Goal: Complete application form: Complete application form

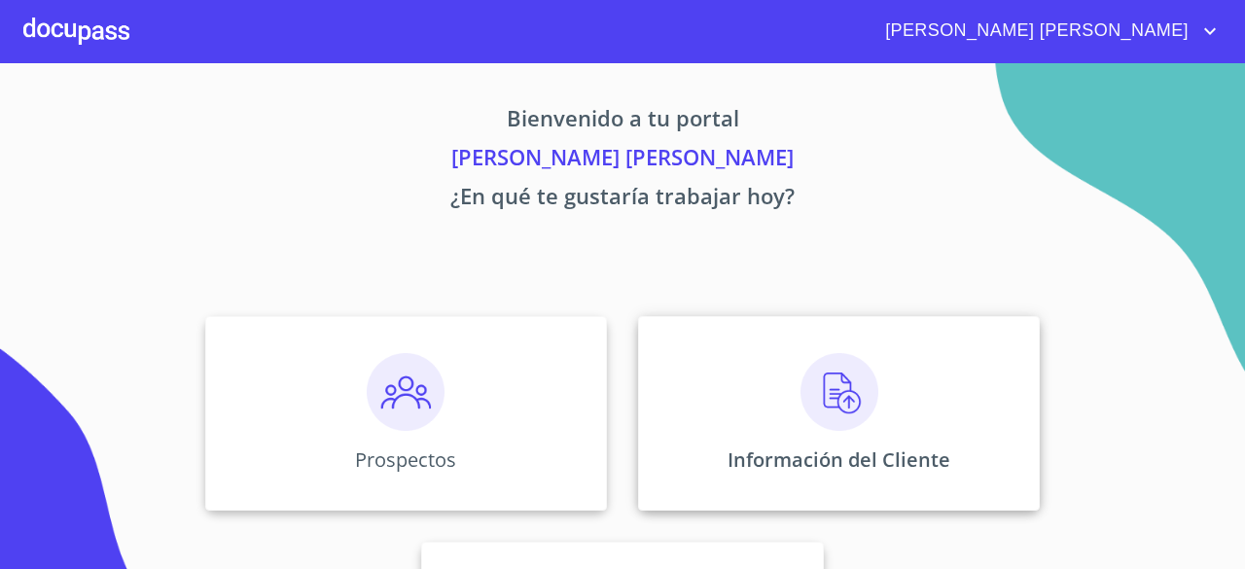
click at [854, 410] on img at bounding box center [839, 392] width 78 height 78
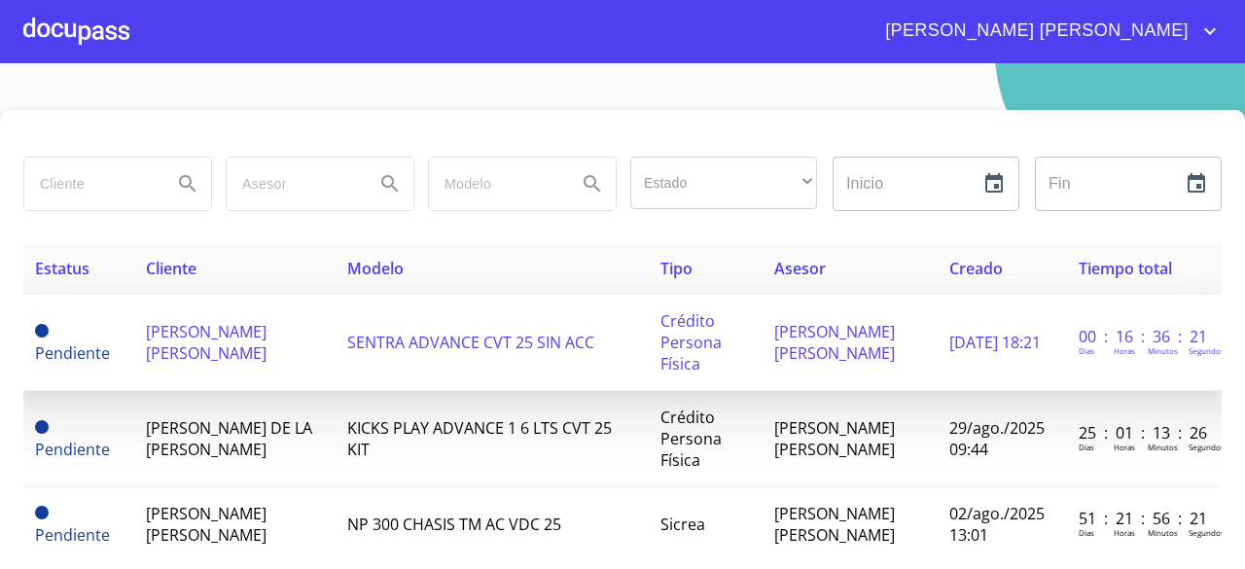
click at [226, 355] on span "[PERSON_NAME] [PERSON_NAME]" at bounding box center [206, 342] width 121 height 43
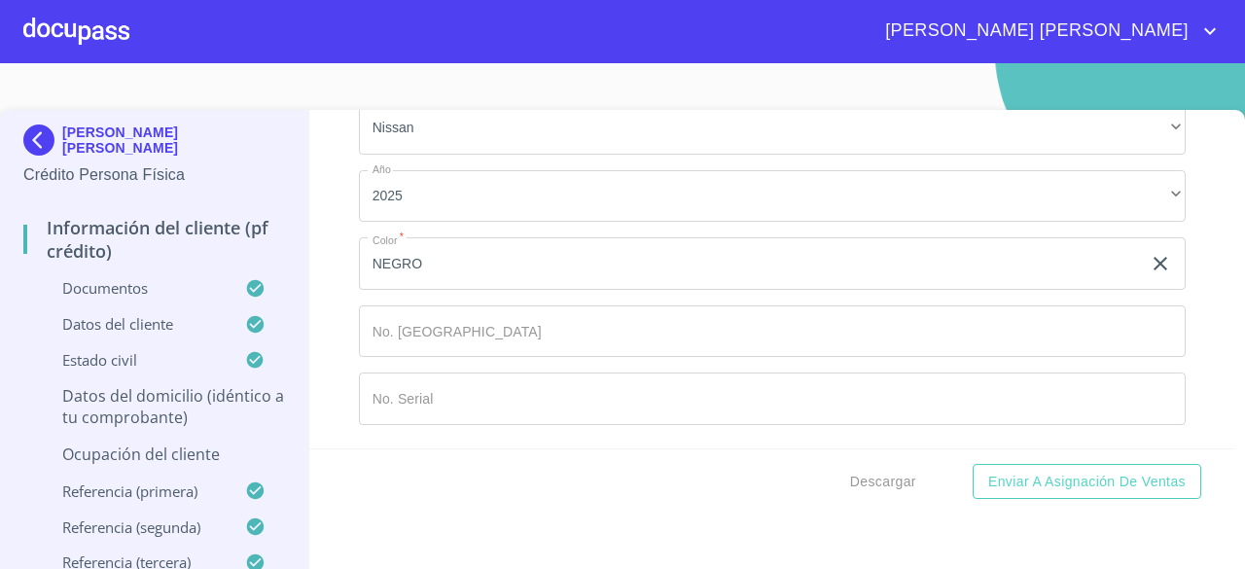
scroll to position [13516, 0]
type input "44226"
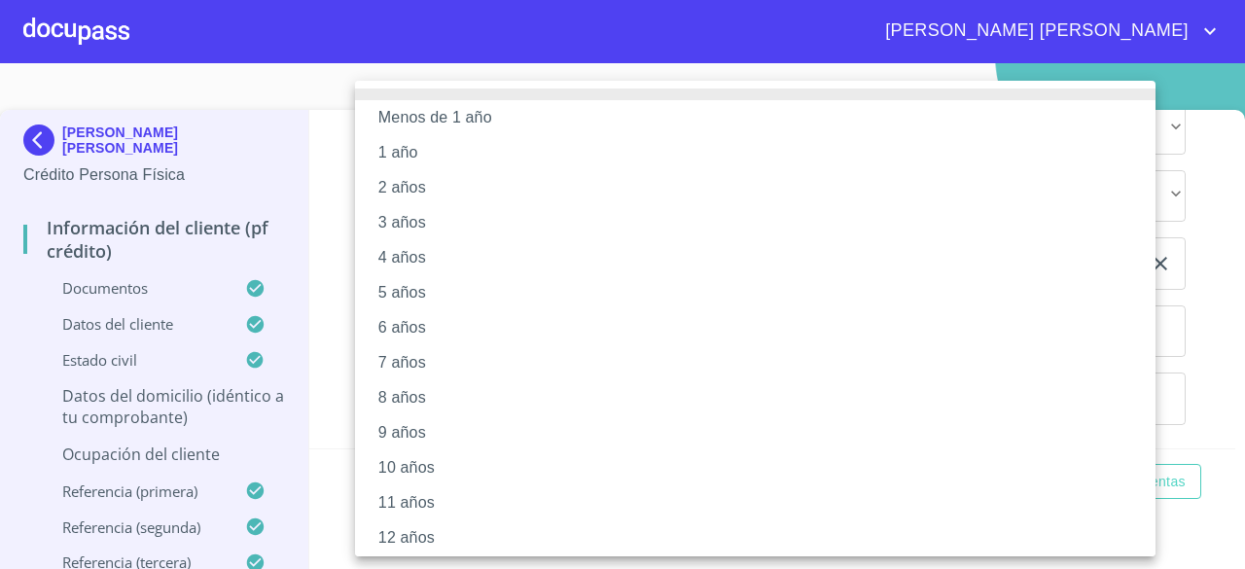
click at [424, 524] on li "12 años" at bounding box center [762, 537] width 815 height 35
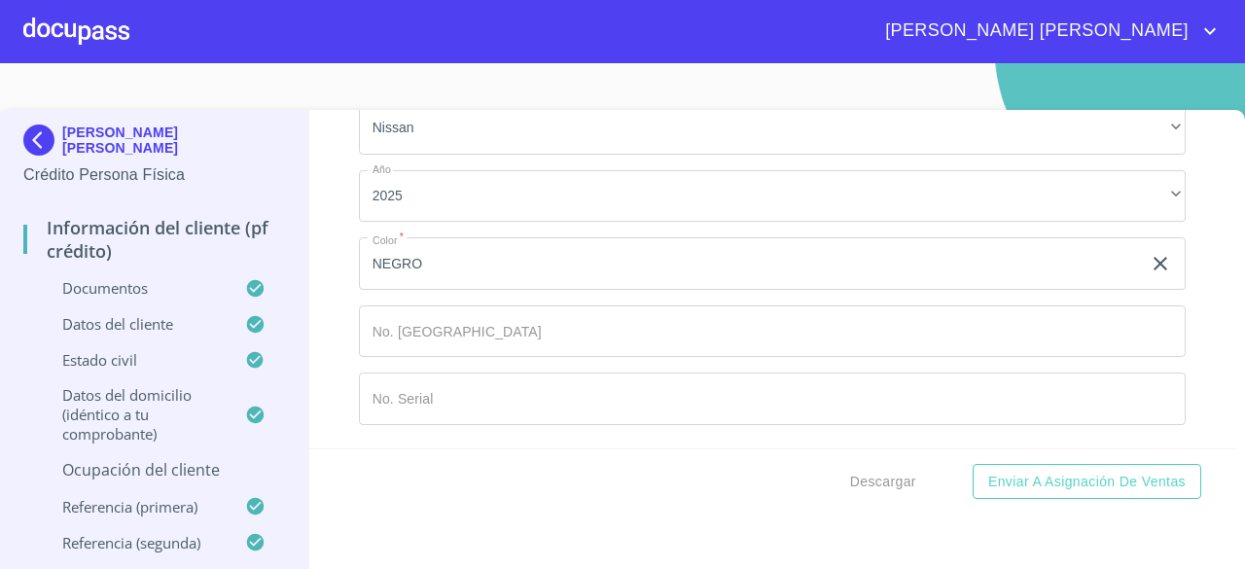
scroll to position [13710, 0]
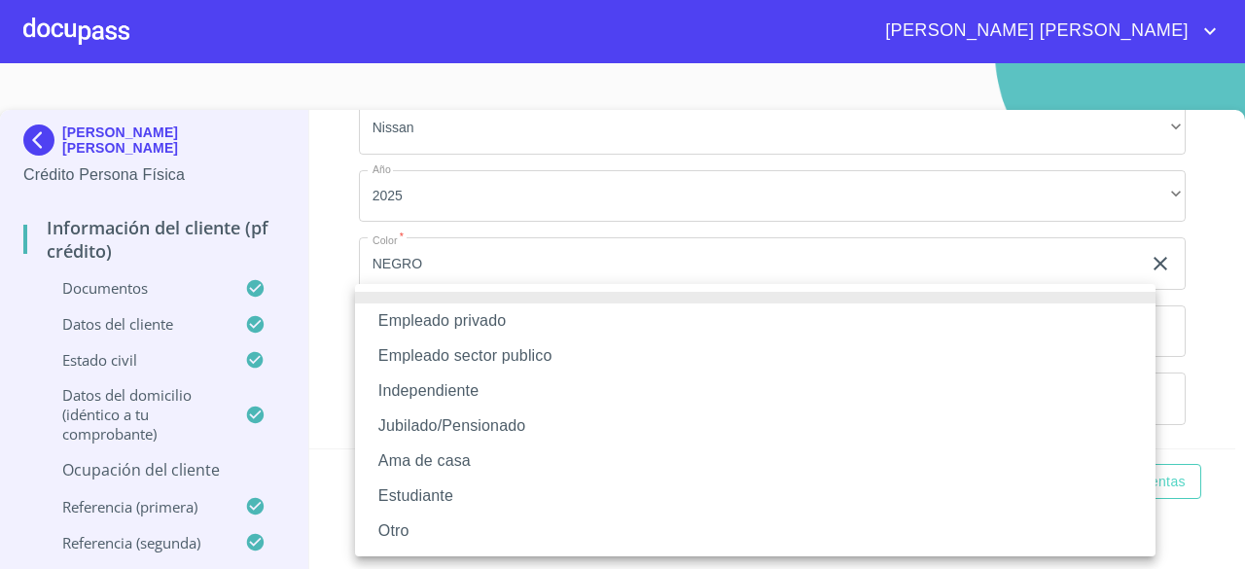
click at [477, 326] on li "Empleado privado" at bounding box center [755, 320] width 800 height 35
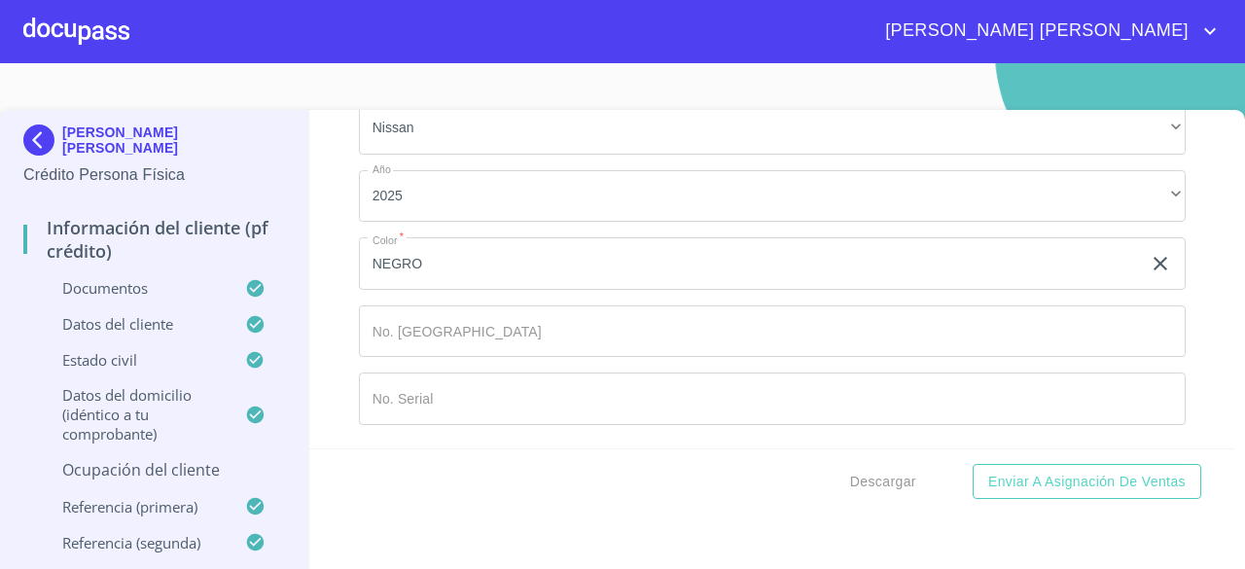
scroll to position [13807, 0]
type input "e"
type input "[PERSON_NAME]"
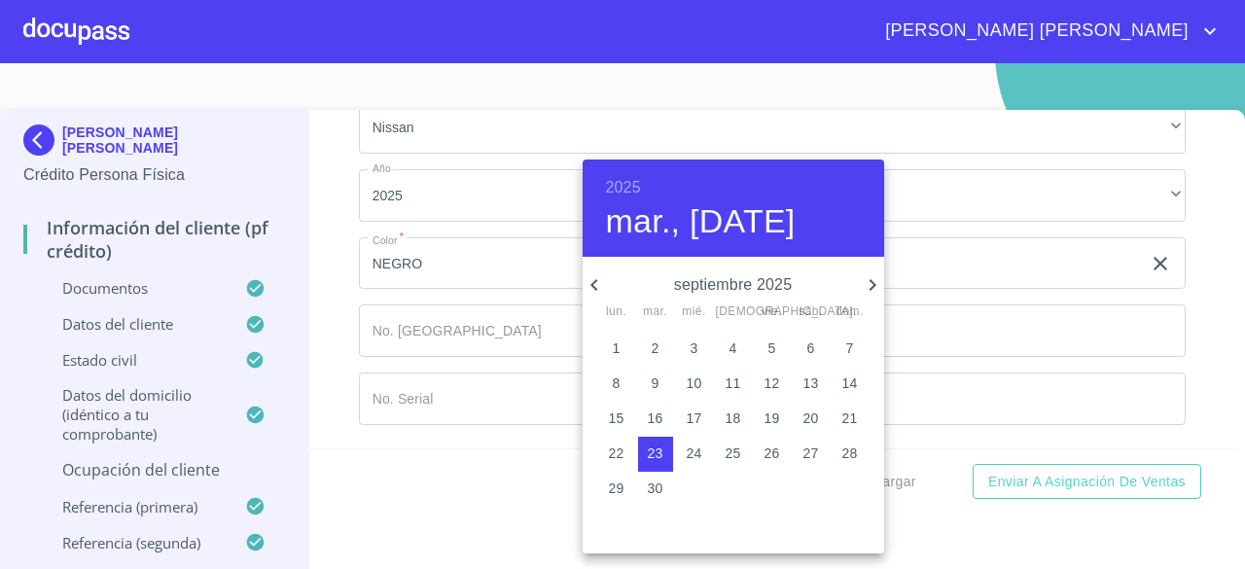
click at [644, 192] on div "[DATE], [DATE]" at bounding box center [732, 207] width 301 height 97
click at [628, 191] on h6 "2025" at bounding box center [623, 187] width 35 height 27
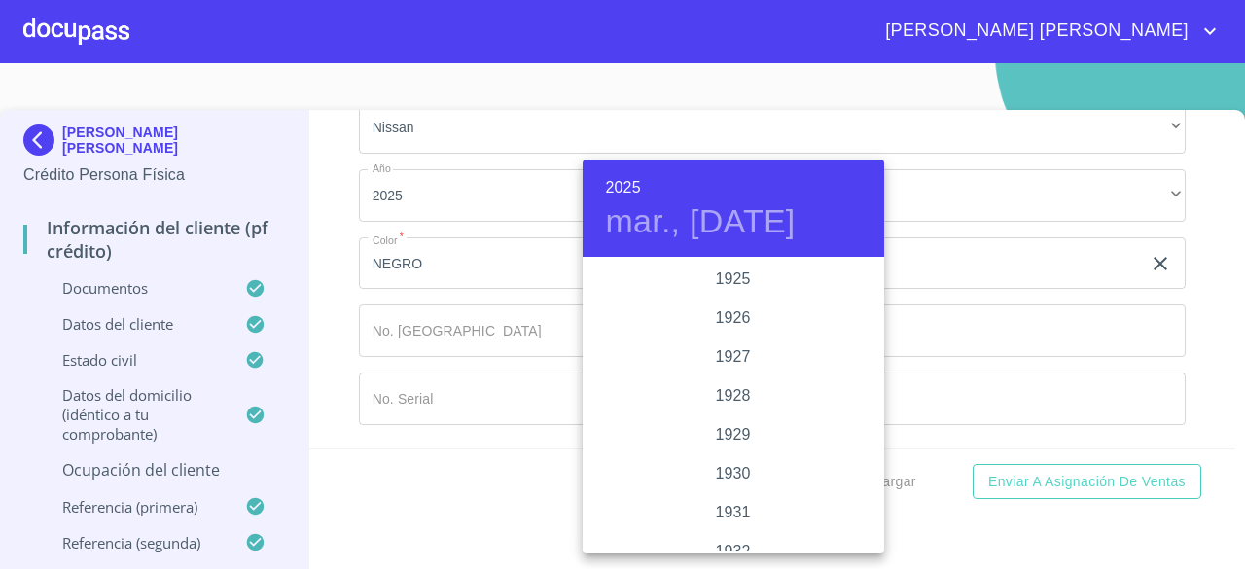
scroll to position [3773, 0]
click at [735, 312] on div "2023" at bounding box center [732, 318] width 301 height 39
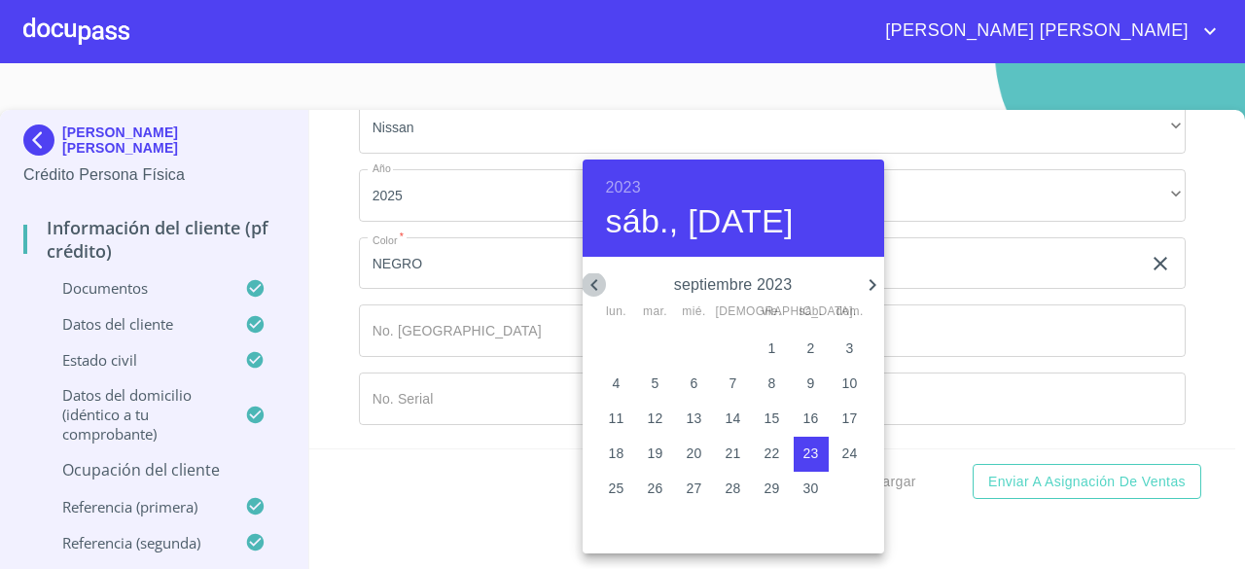
click at [595, 282] on icon "button" at bounding box center [593, 284] width 23 height 23
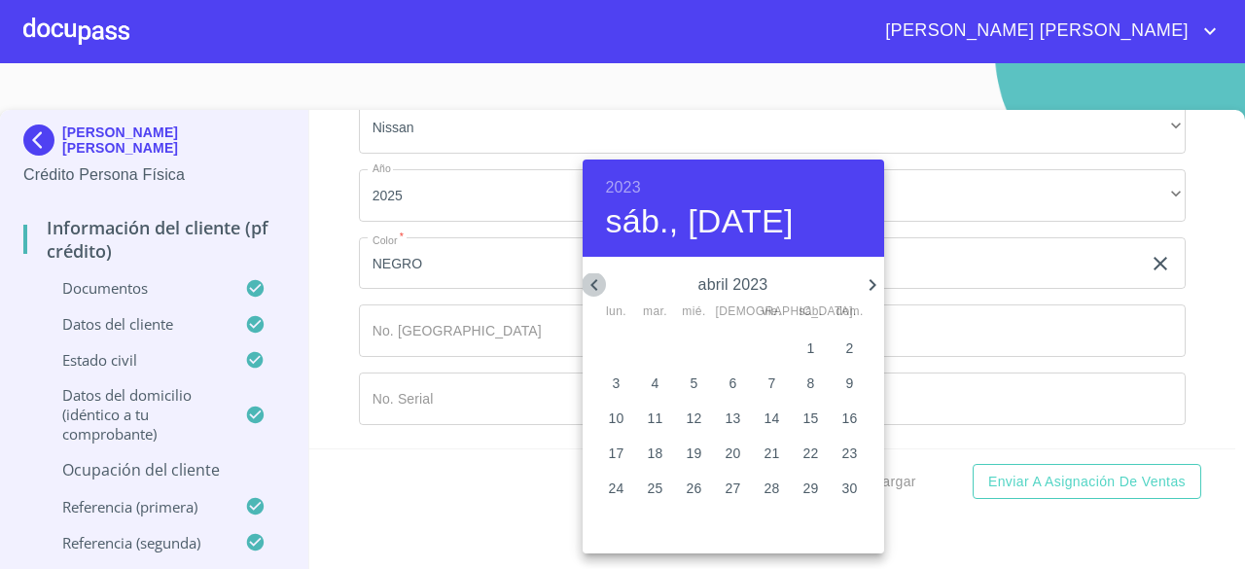
click at [595, 282] on icon "button" at bounding box center [593, 284] width 23 height 23
click at [594, 281] on icon "button" at bounding box center [593, 285] width 7 height 12
click at [702, 342] on span "1" at bounding box center [694, 347] width 35 height 19
type input "1 de feb. de 2023"
click at [516, 421] on div at bounding box center [622, 284] width 1245 height 569
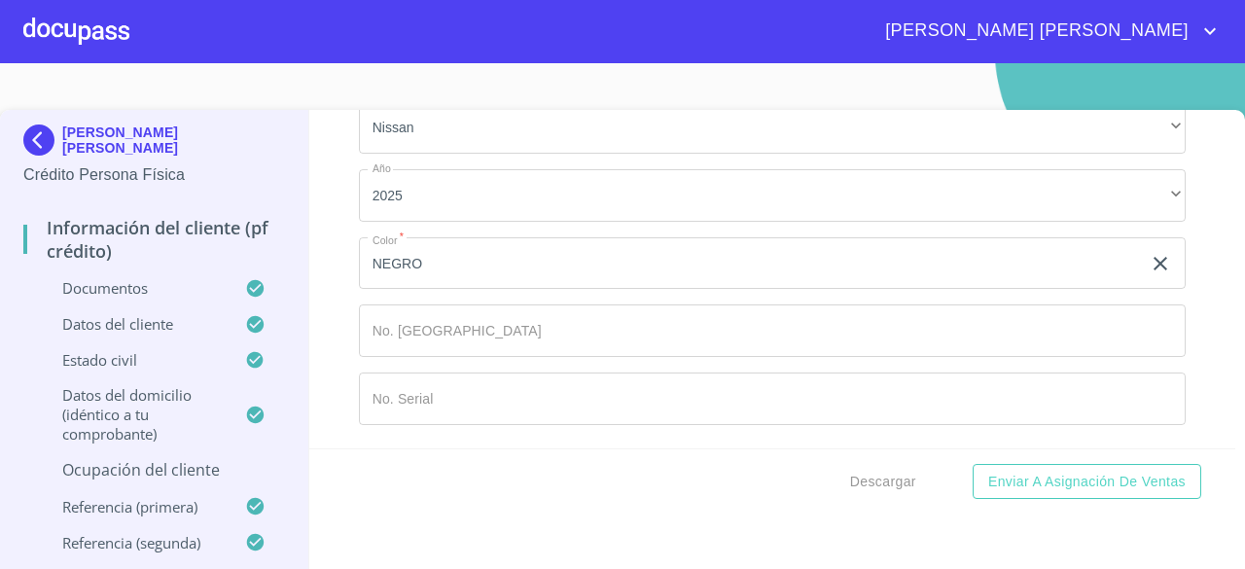
type input "TRANSPORTE"
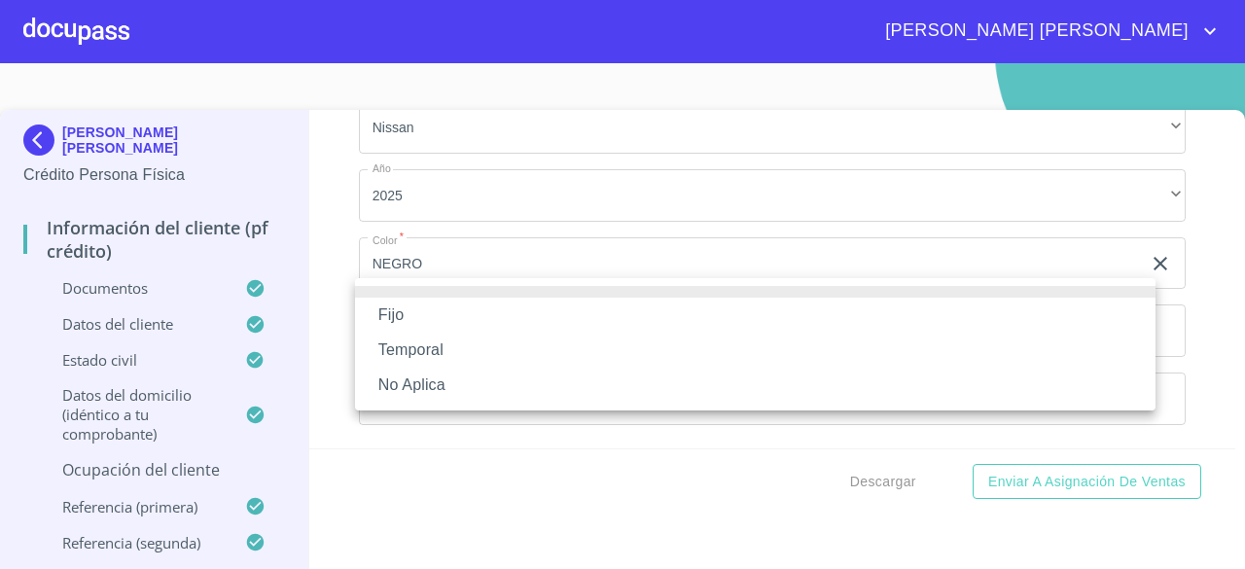
click at [438, 316] on li "Fijo" at bounding box center [755, 315] width 800 height 35
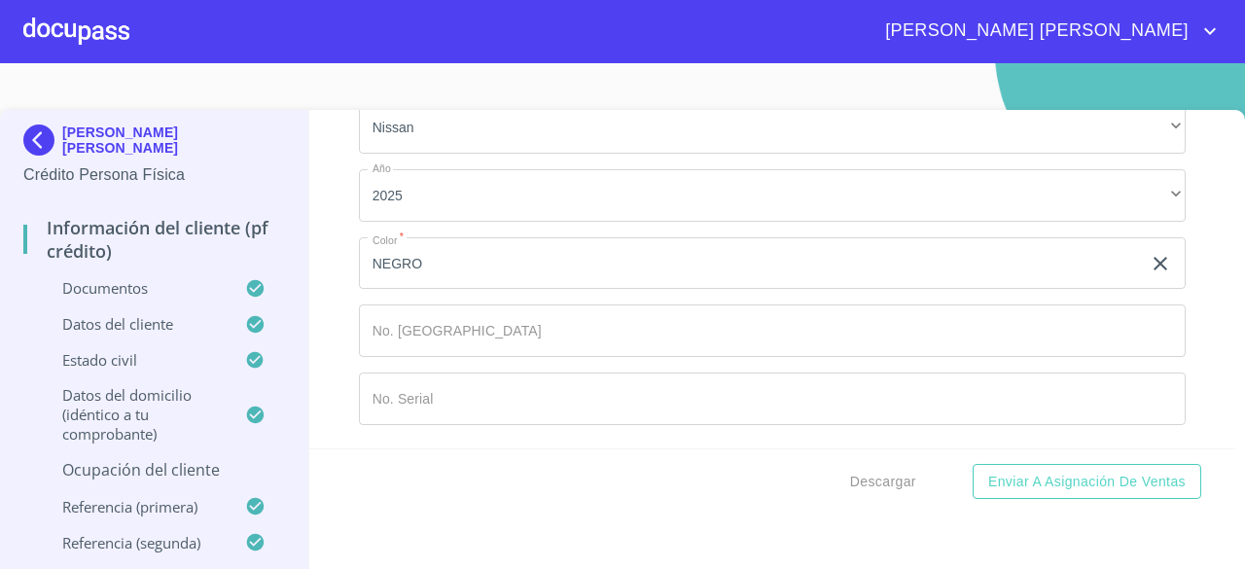
scroll to position [14099, 0]
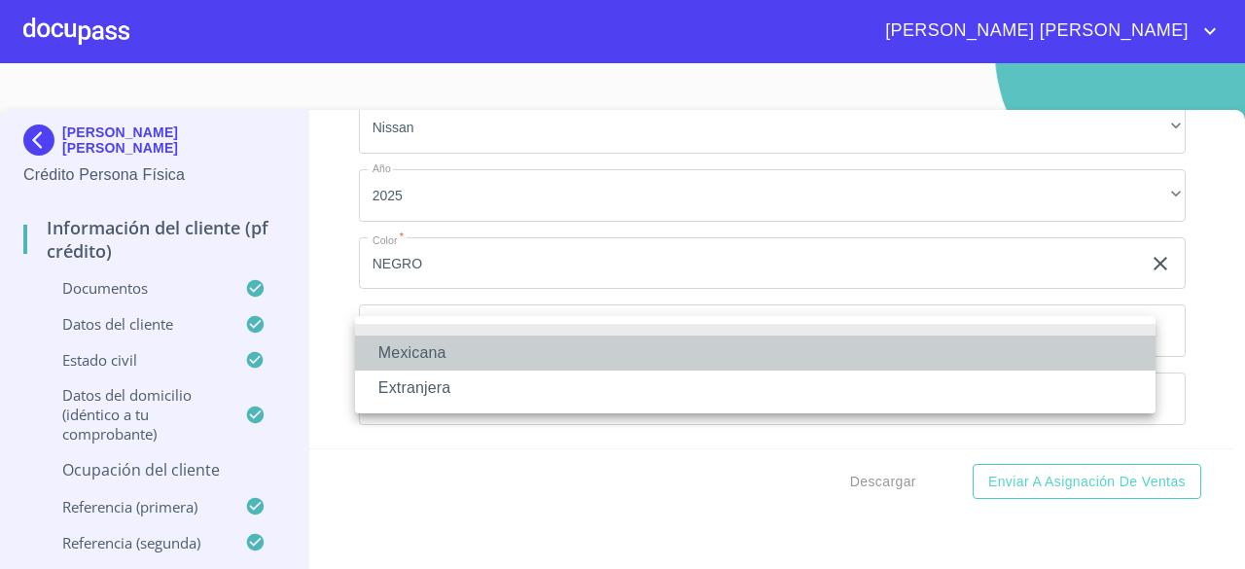
click at [453, 348] on li "Mexicana" at bounding box center [755, 352] width 800 height 35
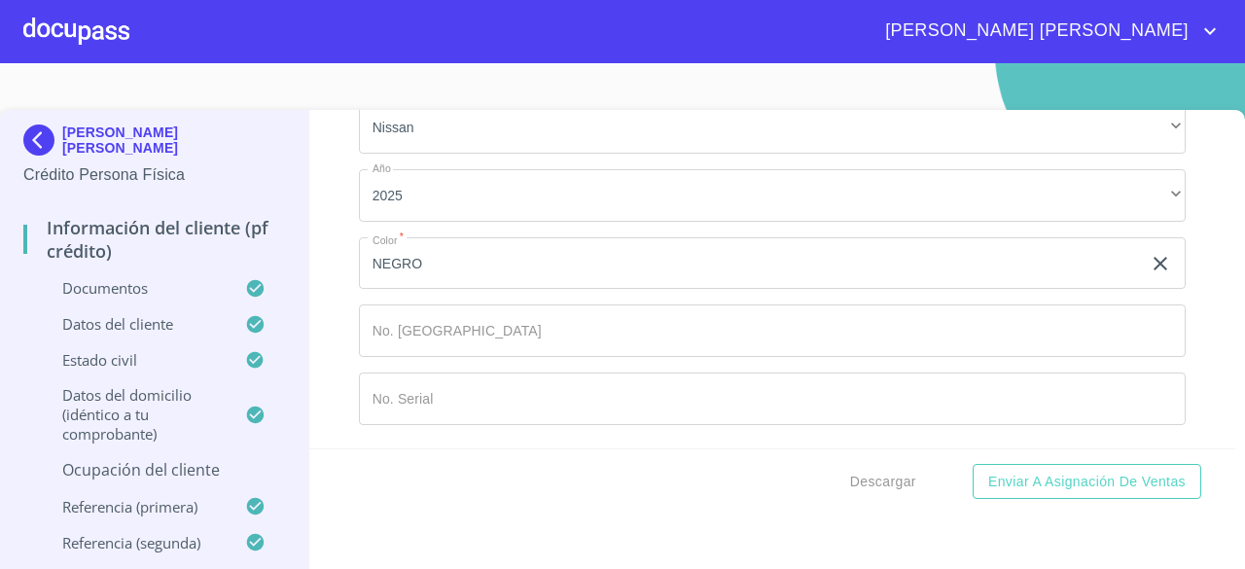
scroll to position [14196, 0]
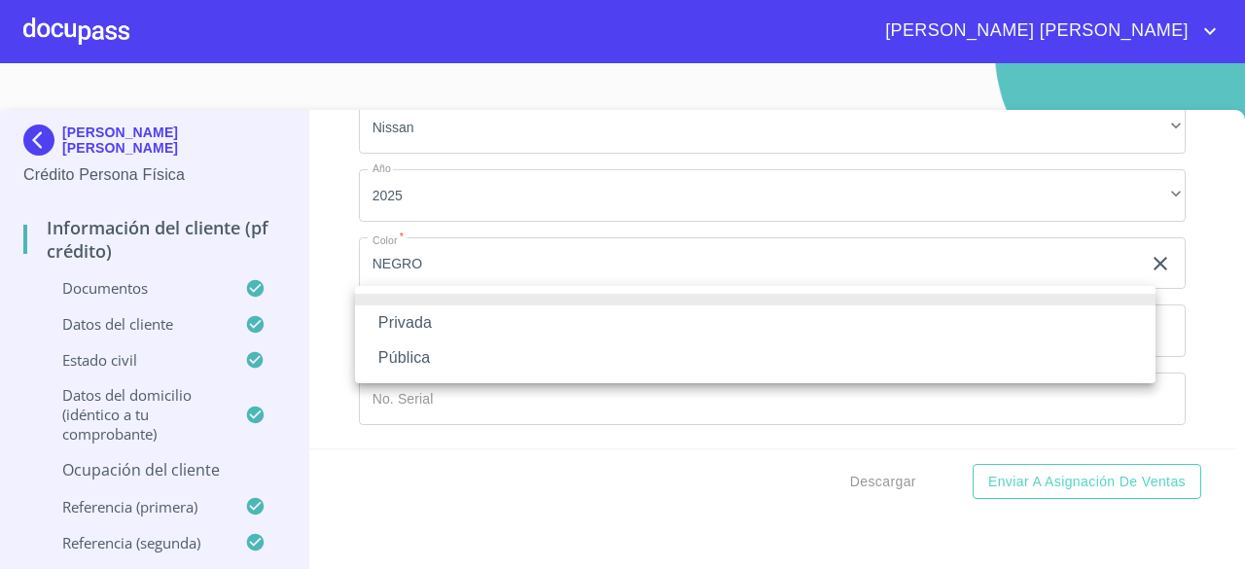
click at [484, 331] on li "Privada" at bounding box center [755, 322] width 800 height 35
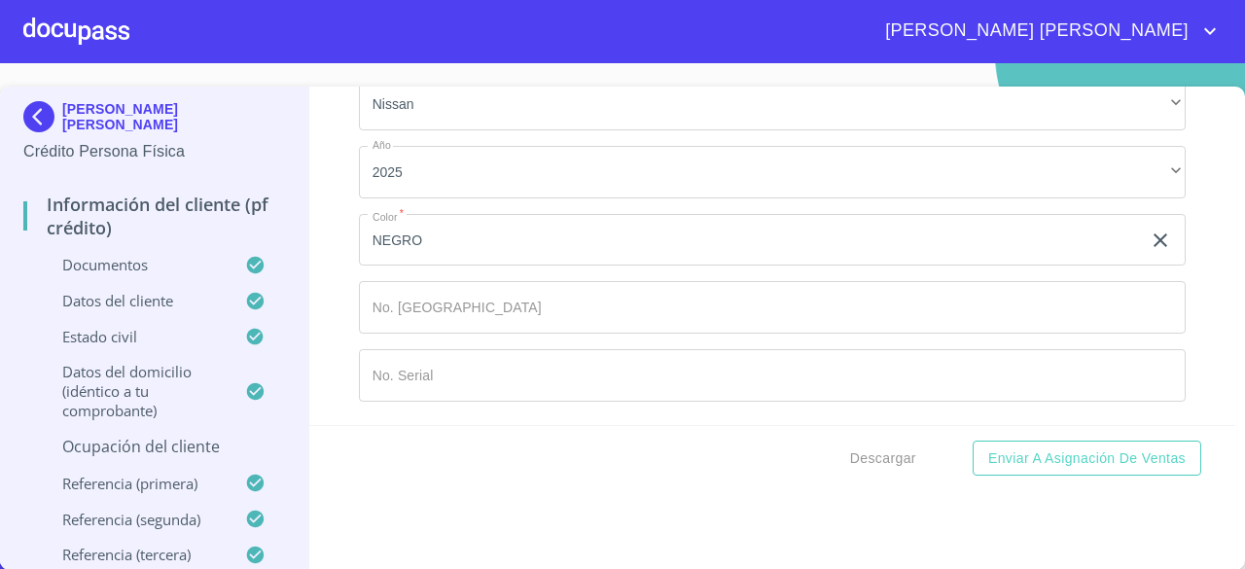
scroll to position [11616, 0]
type input "TRANSPORTE"
click at [134, 440] on p "Ocupación del Cliente" at bounding box center [154, 446] width 262 height 21
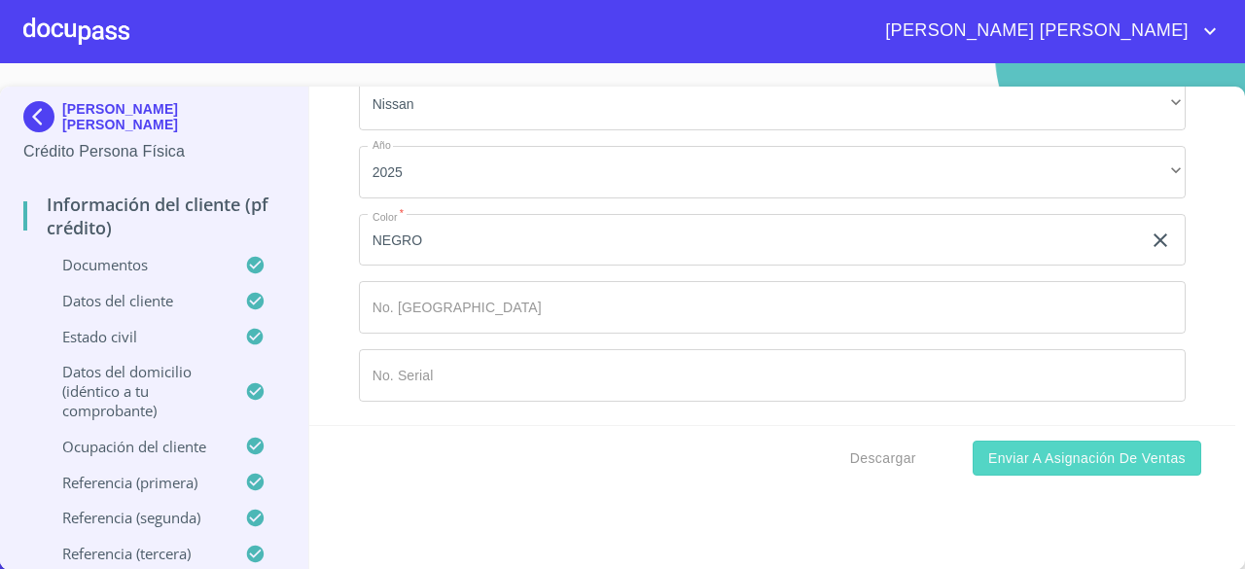
click at [1134, 454] on span "Enviar a Asignación de Ventas" at bounding box center [1086, 458] width 197 height 24
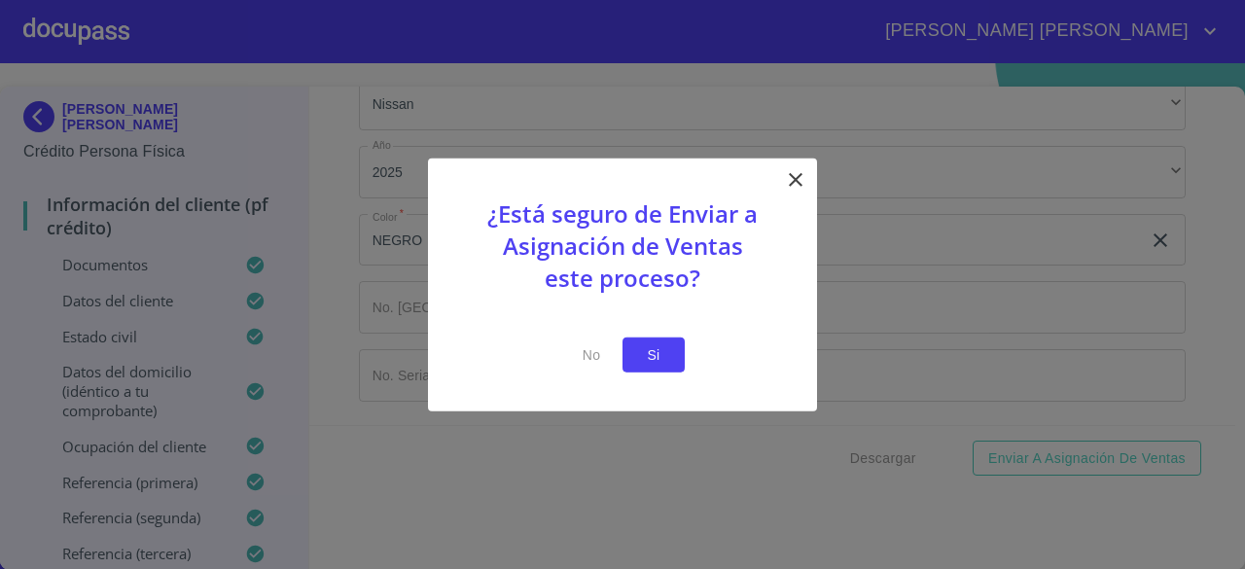
click at [630, 354] on button "Si" at bounding box center [653, 354] width 62 height 36
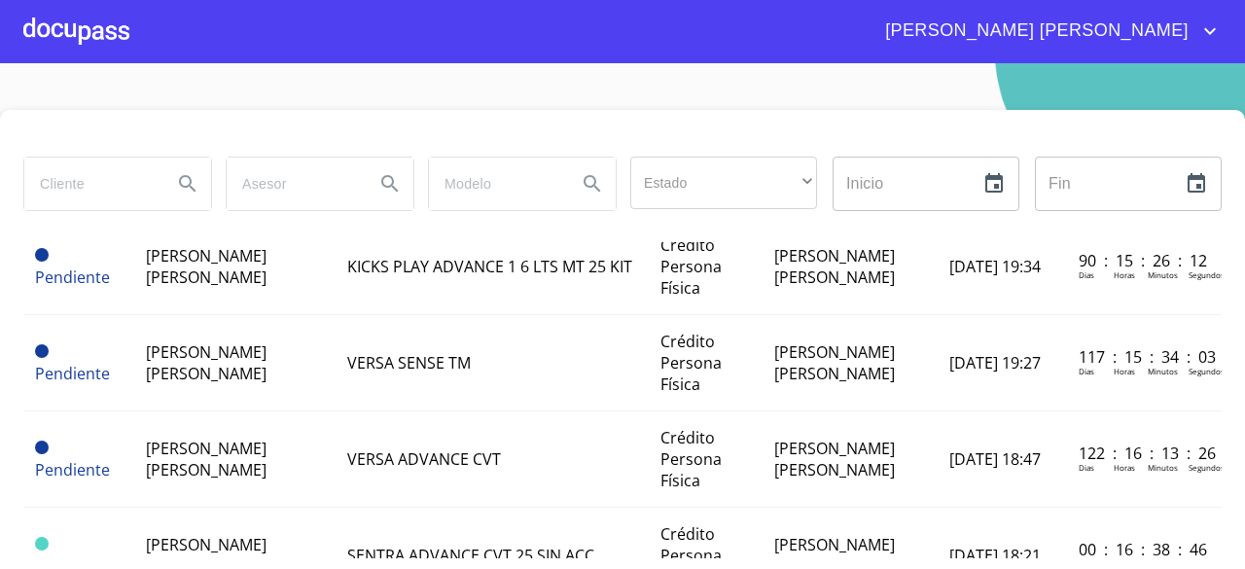
scroll to position [486, 0]
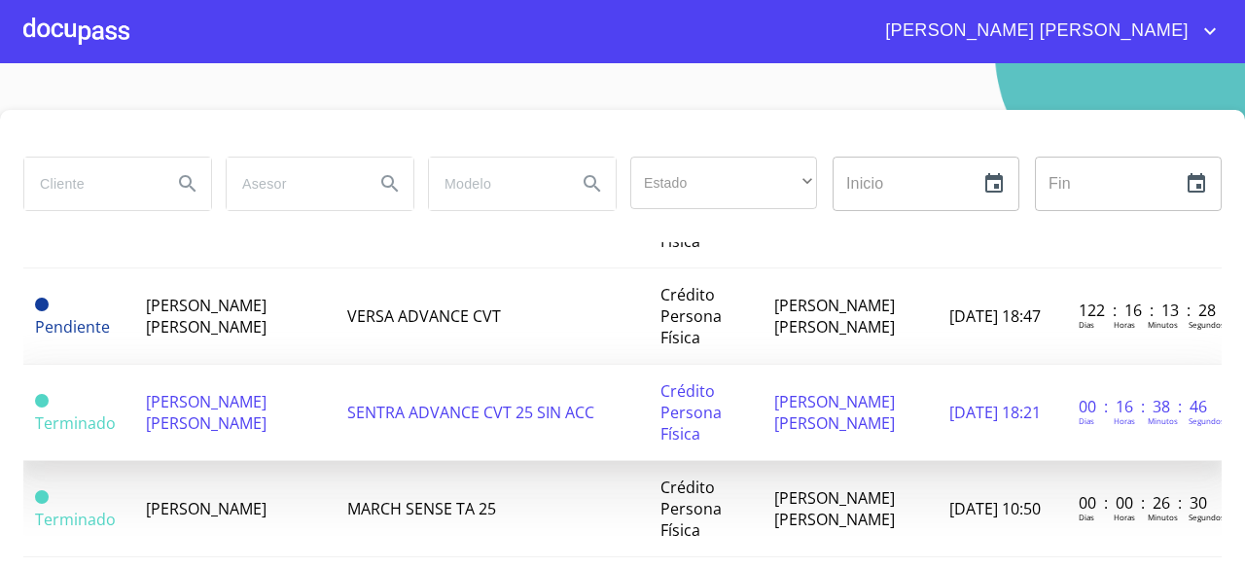
click at [165, 434] on span "[PERSON_NAME] [PERSON_NAME]" at bounding box center [206, 412] width 121 height 43
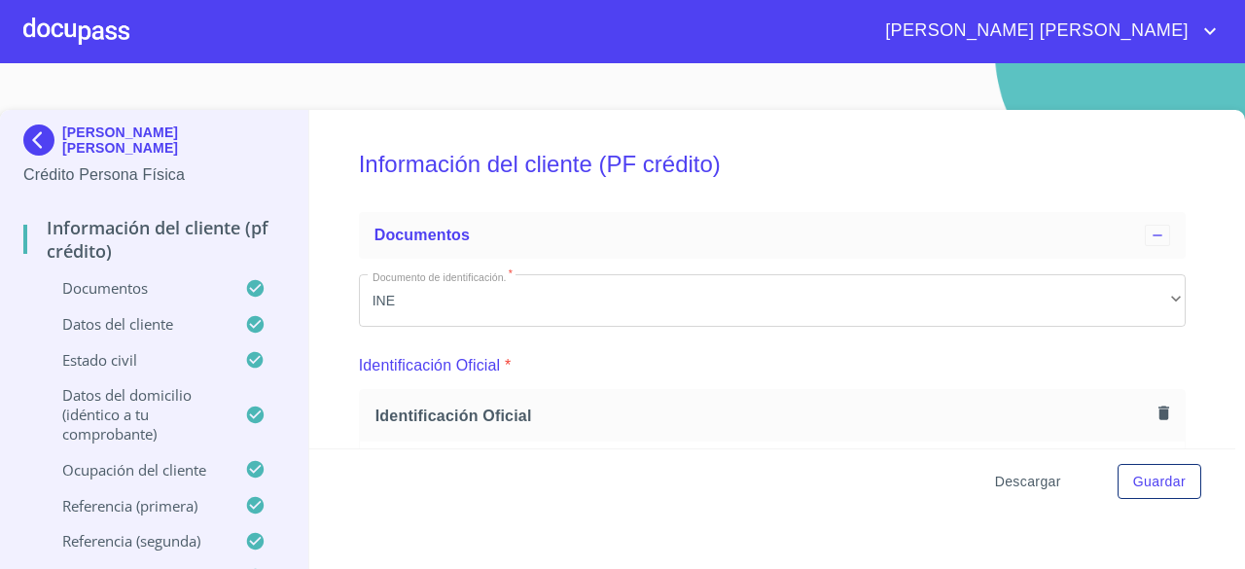
click at [1014, 489] on span "Descargar" at bounding box center [1028, 482] width 66 height 24
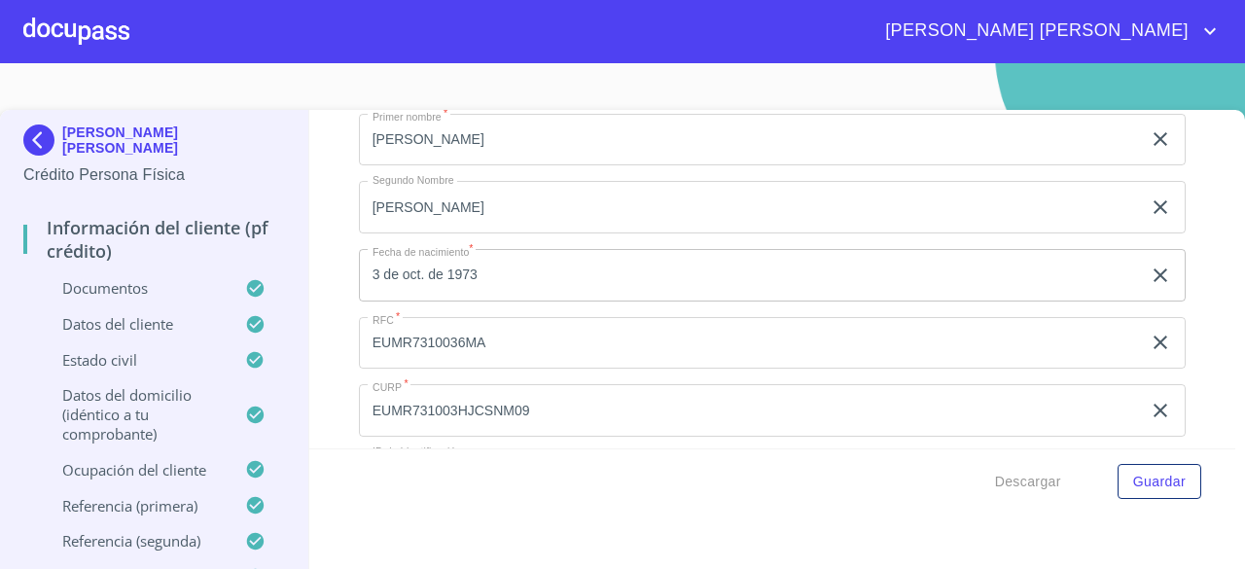
scroll to position [3209, 0]
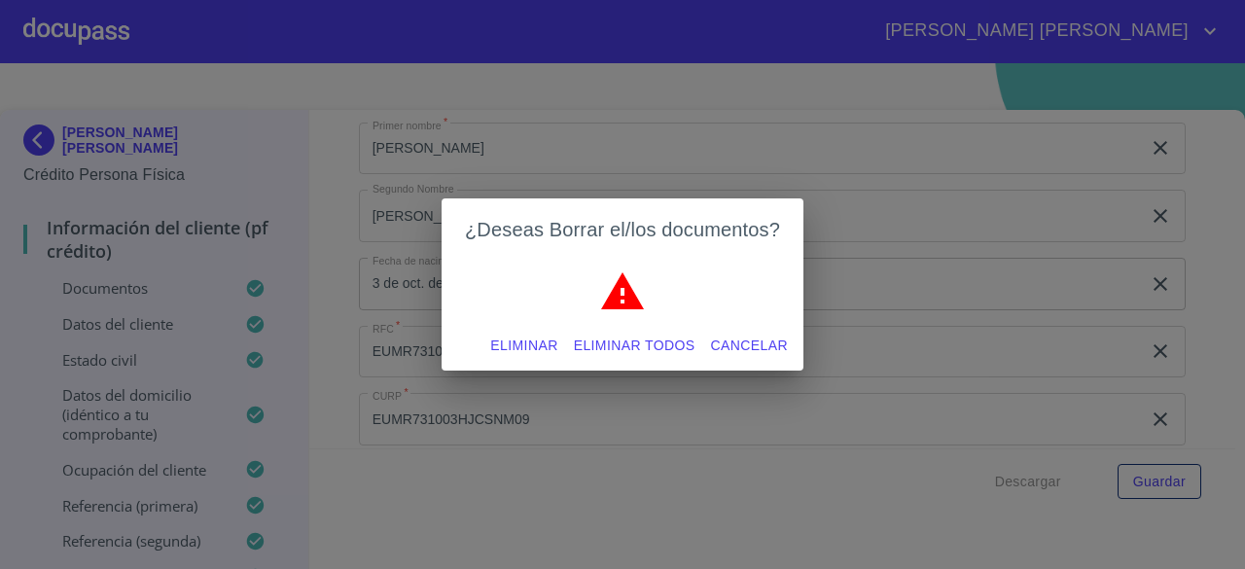
click at [531, 348] on span "Eliminar" at bounding box center [523, 346] width 67 height 24
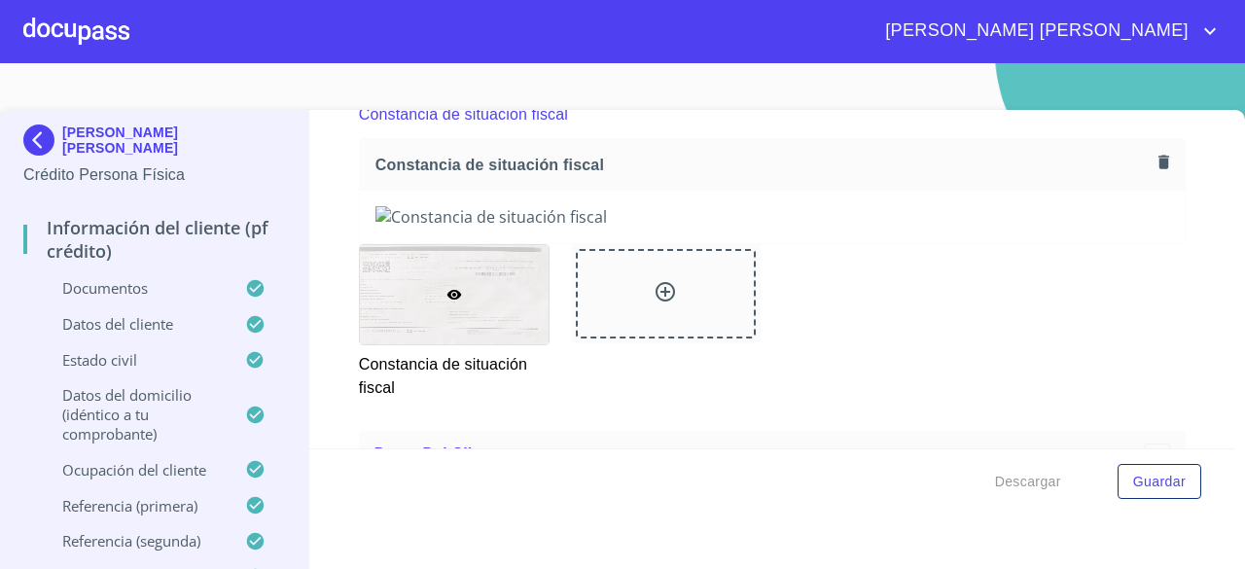
scroll to position [3306, 0]
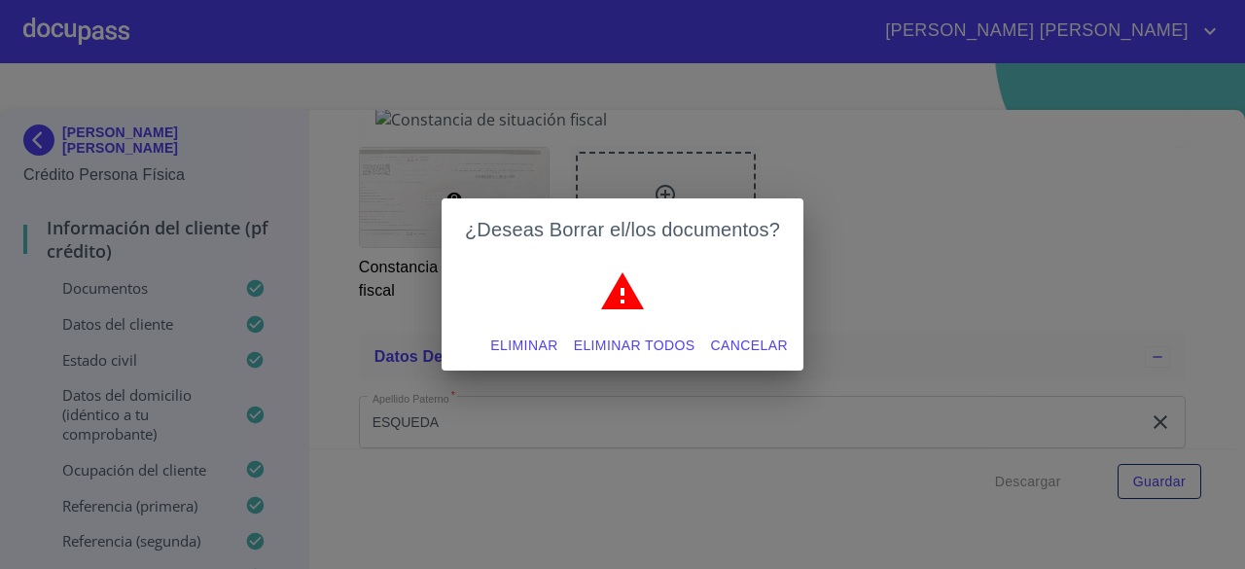
click at [536, 343] on span "Eliminar" at bounding box center [523, 346] width 67 height 24
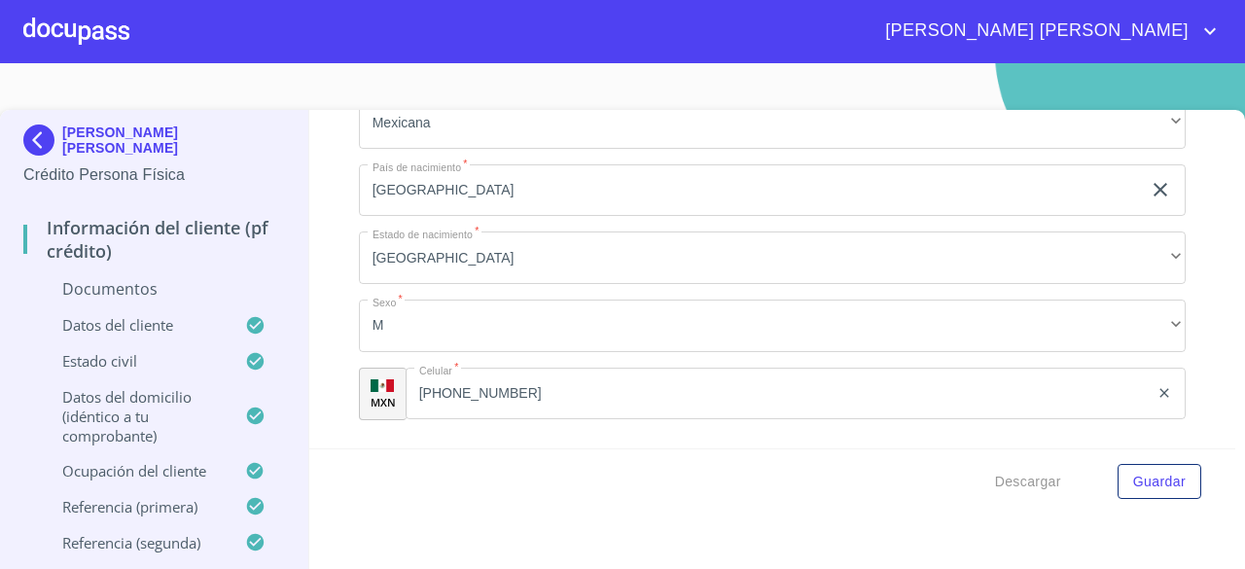
scroll to position [3500, 0]
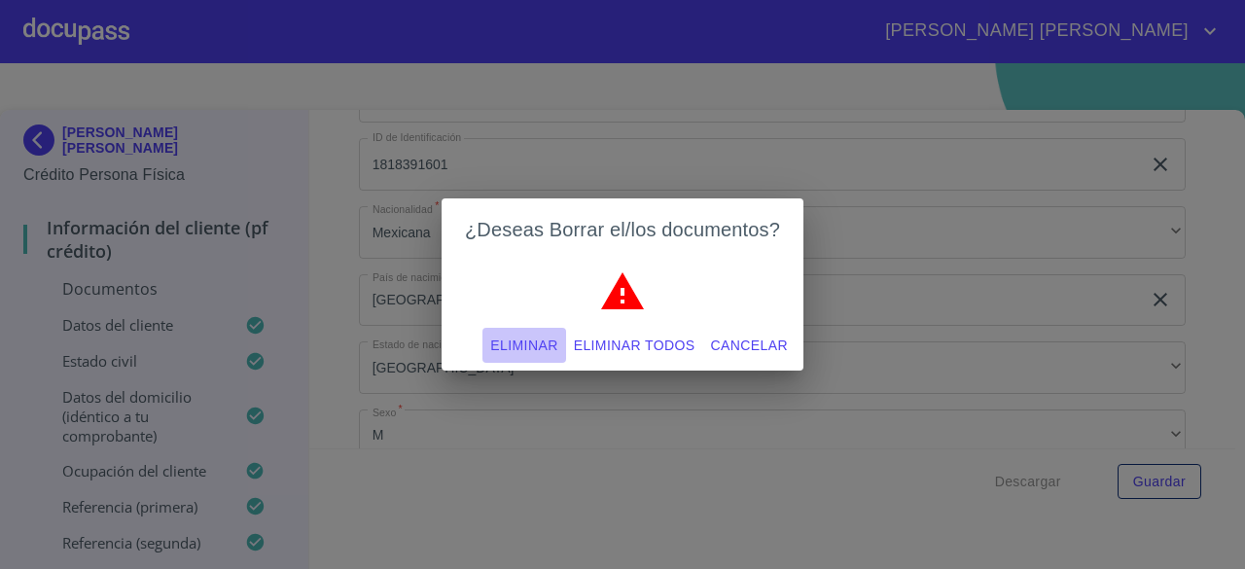
click at [505, 356] on span "Eliminar" at bounding box center [523, 346] width 67 height 24
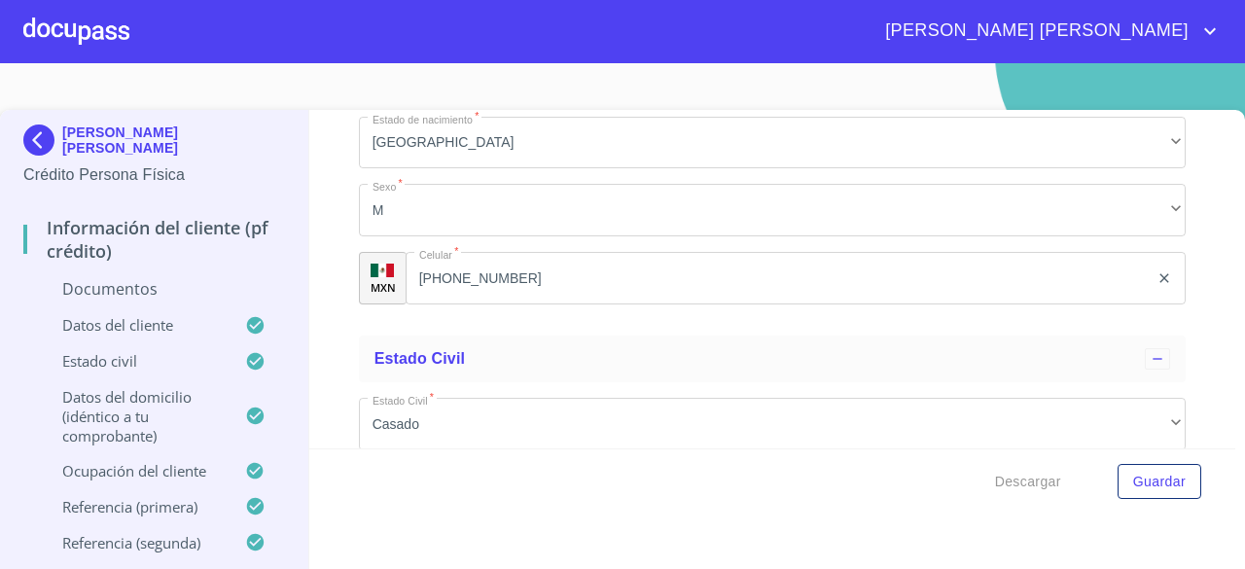
scroll to position [3792, 0]
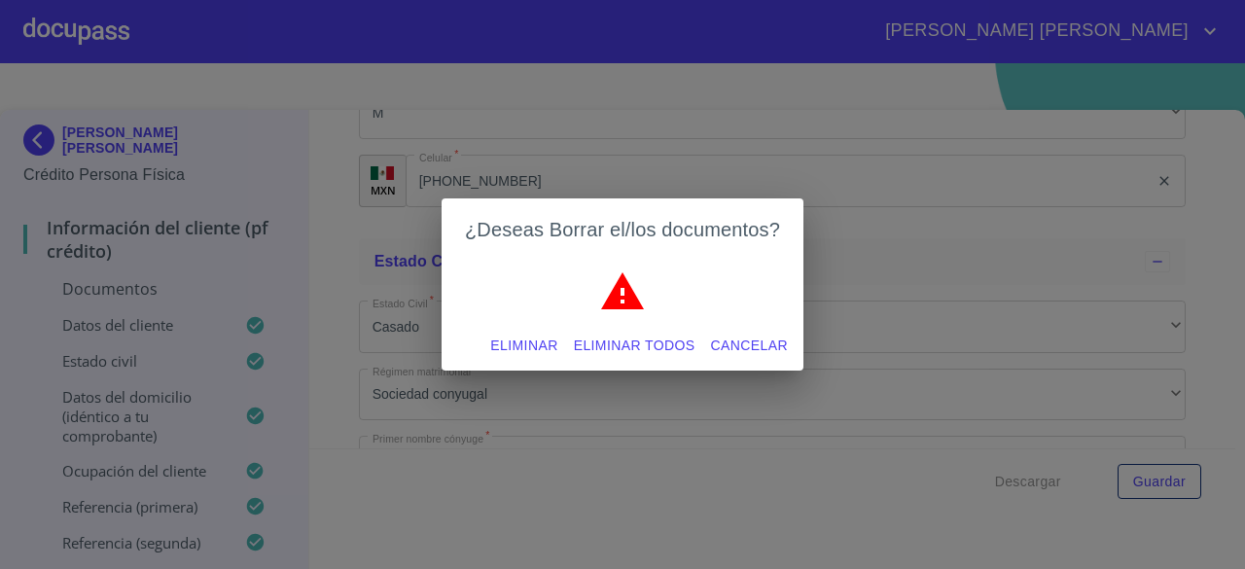
click at [512, 347] on span "Eliminar" at bounding box center [523, 346] width 67 height 24
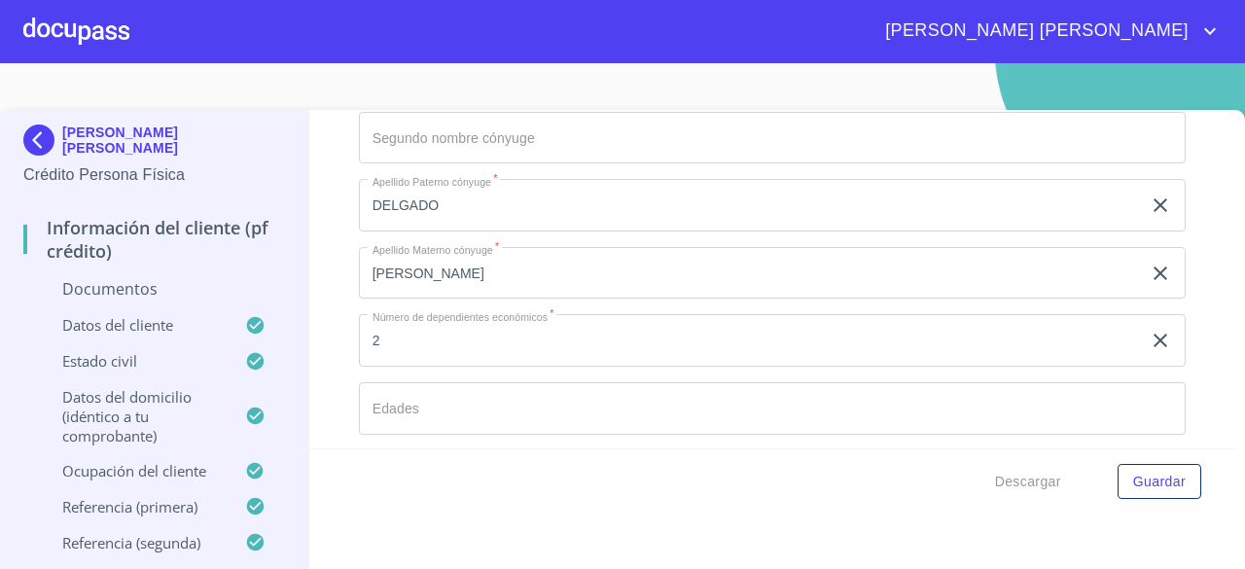
scroll to position [4181, 0]
